Goal: Transaction & Acquisition: Purchase product/service

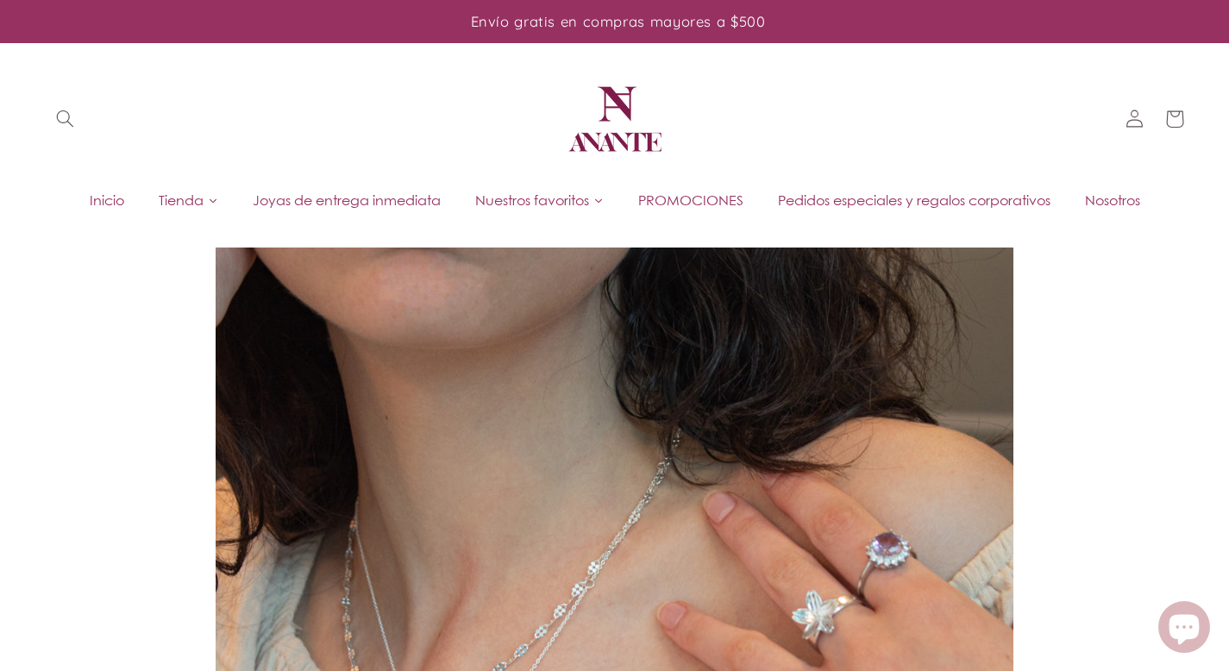
click at [700, 208] on span "PROMOCIONES" at bounding box center [690, 200] width 105 height 19
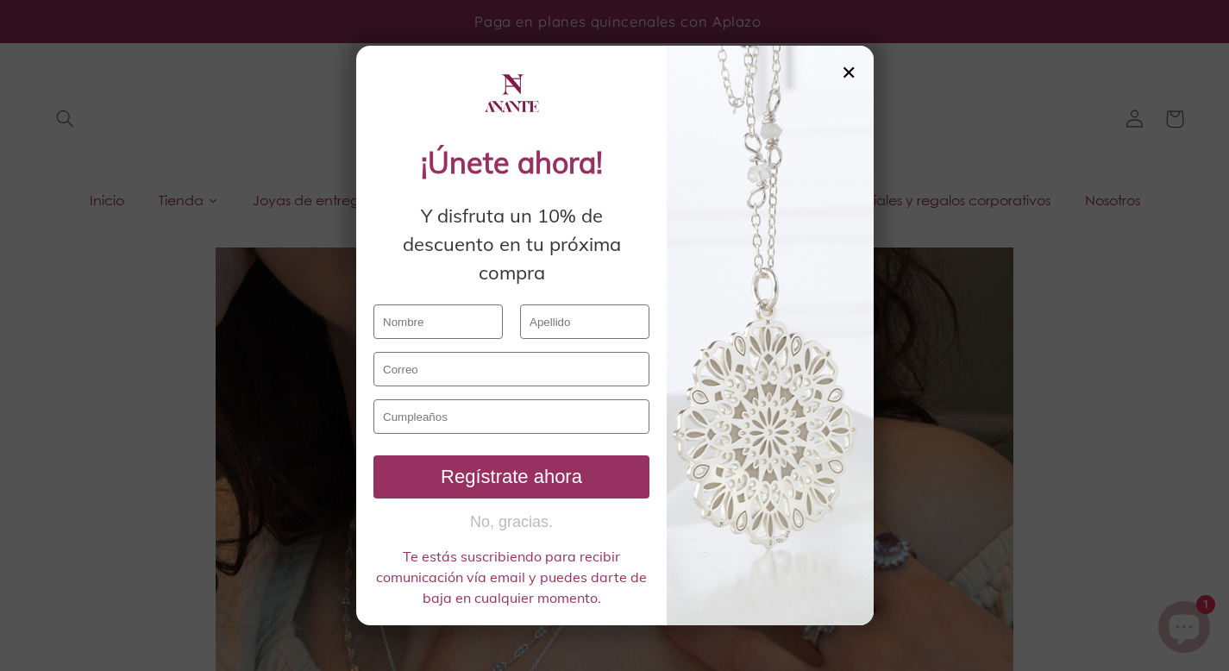
click at [844, 78] on div "✕" at bounding box center [849, 72] width 16 height 19
